Goal: Transaction & Acquisition: Purchase product/service

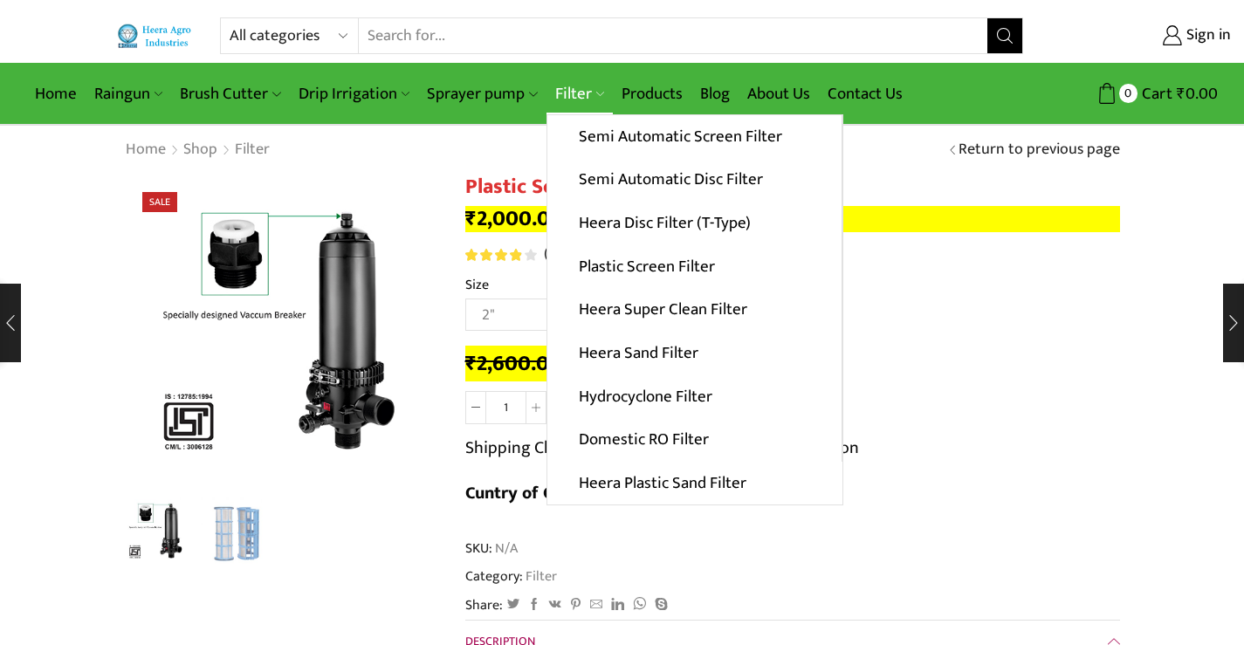
click at [590, 90] on link "Filter" at bounding box center [579, 93] width 66 height 41
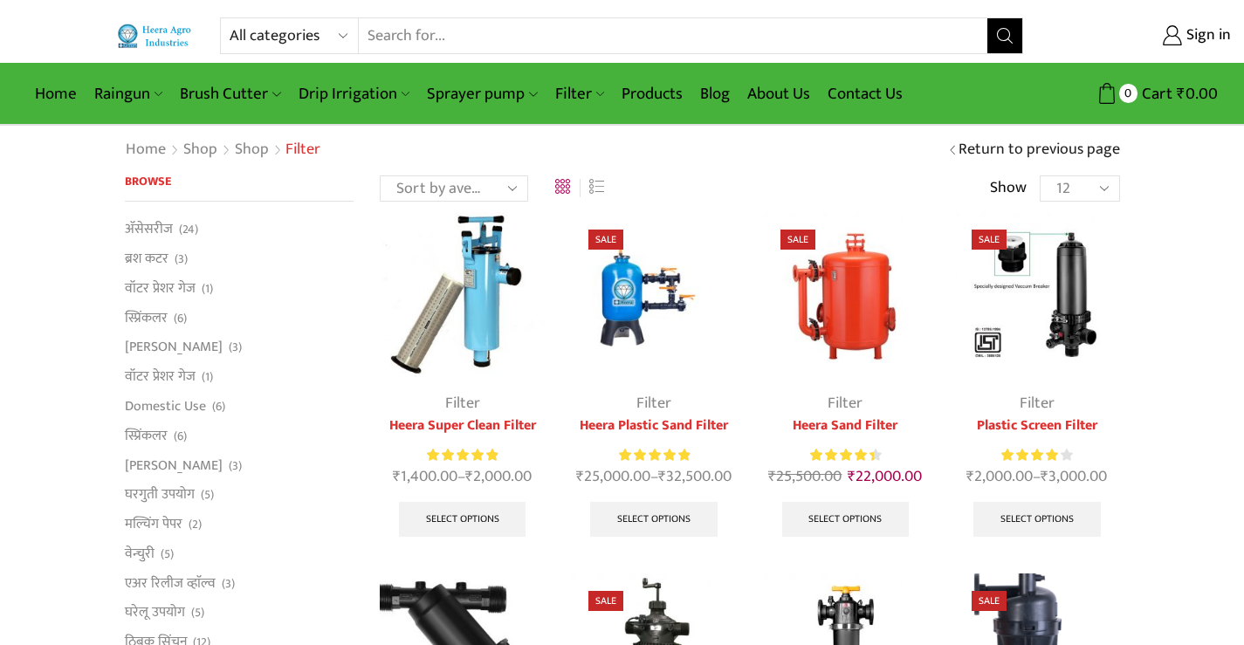
click at [643, 321] on img at bounding box center [653, 294] width 165 height 165
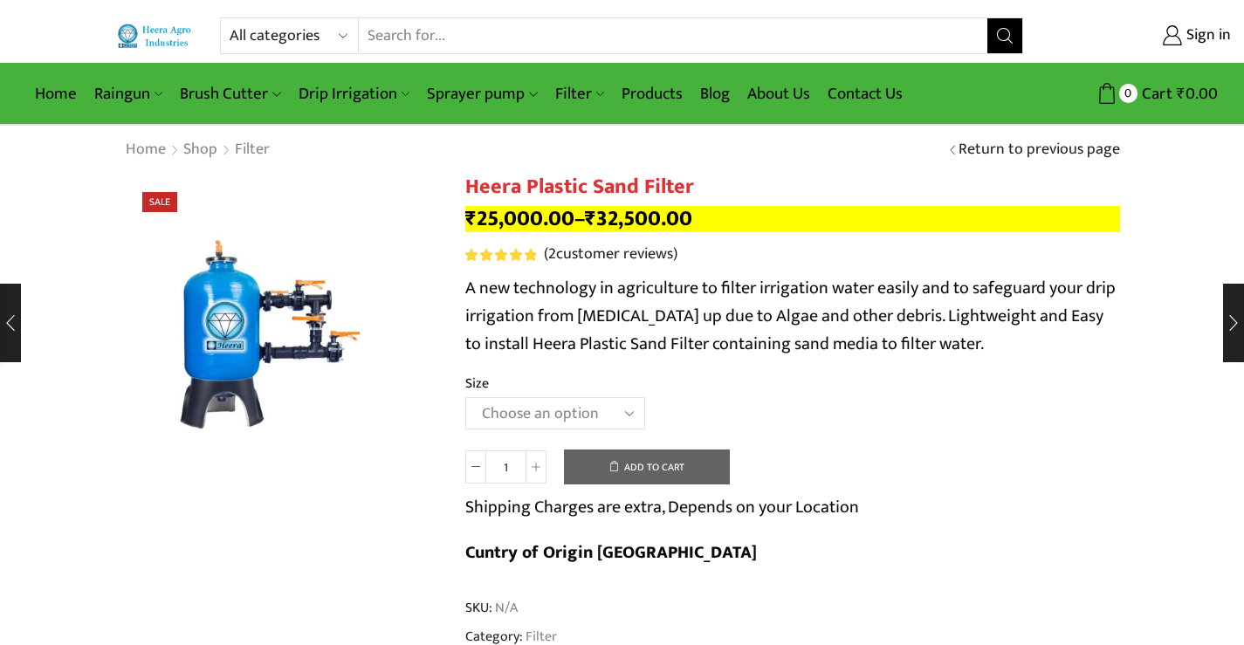
click at [627, 416] on select "Choose an [MEDICAL_DATA].5’’x 30 m3 2’’ x 20 m3 3.0’’x 40 m3 3.0’’x 50 m3" at bounding box center [555, 413] width 180 height 32
click at [465, 397] on select "Choose an [MEDICAL_DATA].5’’x 30 m3 2’’ x 20 m3 3.0’’x 40 m3 3.0’’x 50 m3" at bounding box center [555, 413] width 180 height 32
select select "2-x-20-m3"
